Goal: Task Accomplishment & Management: Manage account settings

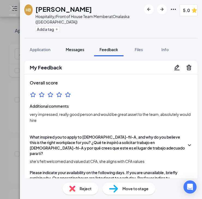
click at [73, 49] on span "Messages" at bounding box center [75, 49] width 19 height 5
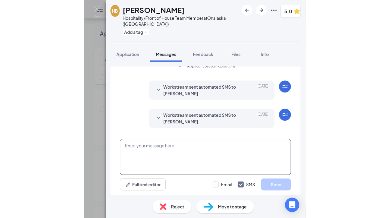
scroll to position [158, 0]
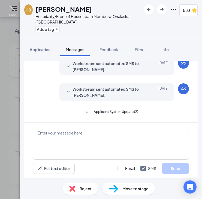
click at [12, 10] on img at bounding box center [12, 10] width 7 height 11
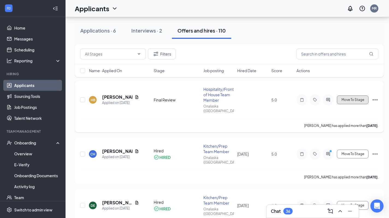
click at [202, 98] on span "Move To Stage" at bounding box center [353, 100] width 23 height 4
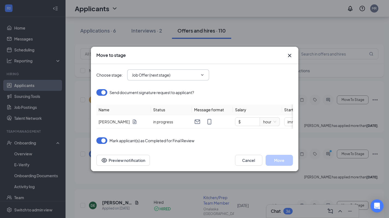
click at [202, 74] on icon "ChevronDown" at bounding box center [202, 75] width 4 height 4
click at [202, 74] on icon "ChevronDown" at bounding box center [202, 74] width 2 height 1
click at [202, 75] on div "Choose stage : Job Offer (next stage)" at bounding box center [194, 74] width 197 height 11
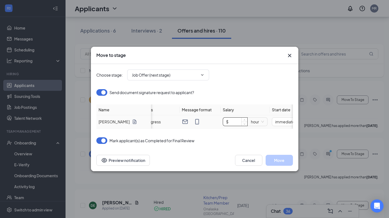
scroll to position [0, 25]
click at [202, 119] on icon "up" at bounding box center [232, 120] width 2 height 2
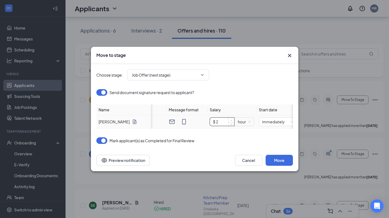
click at [202, 119] on icon "up" at bounding box center [232, 120] width 2 height 2
click at [202, 119] on input "$ 2" at bounding box center [222, 121] width 24 height 8
type input "$ 15"
click at [202, 102] on div "Send document signature request to applicant?" at bounding box center [194, 95] width 197 height 19
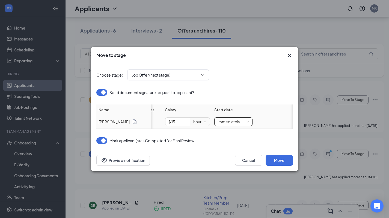
click at [202, 119] on span "immediately" at bounding box center [234, 121] width 32 height 8
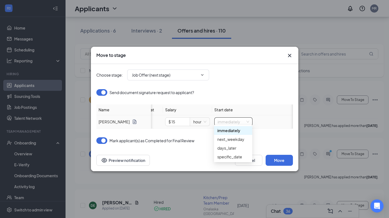
click at [202, 119] on span "immediately" at bounding box center [234, 121] width 32 height 8
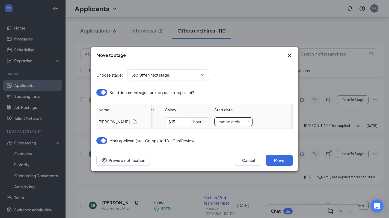
click at [202, 117] on span "immediately" at bounding box center [234, 121] width 32 height 8
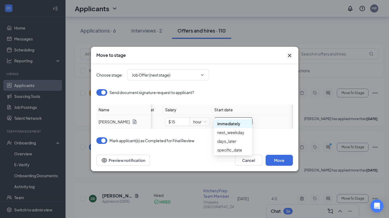
scroll to position [65, 0]
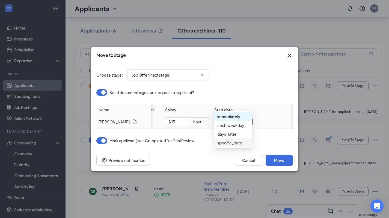
click at [202, 142] on div "specific_date" at bounding box center [233, 143] width 32 height 6
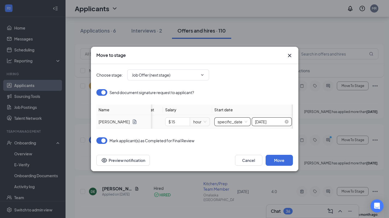
click at [202, 119] on input "[DATE]" at bounding box center [269, 122] width 29 height 6
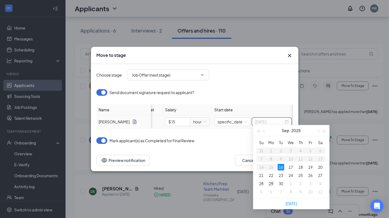
type input "[DATE]"
click at [202, 184] on div "29" at bounding box center [271, 183] width 7 height 7
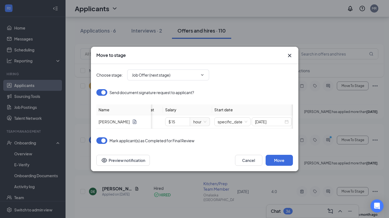
click at [202, 105] on th "Start date" at bounding box center [253, 109] width 82 height 11
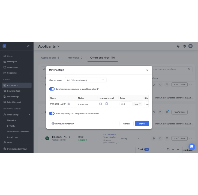
scroll to position [66, 0]
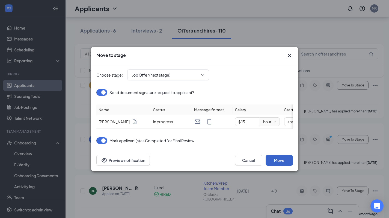
click at [202, 164] on button "Move" at bounding box center [279, 160] width 27 height 11
